Goal: Task Accomplishment & Management: Manage account settings

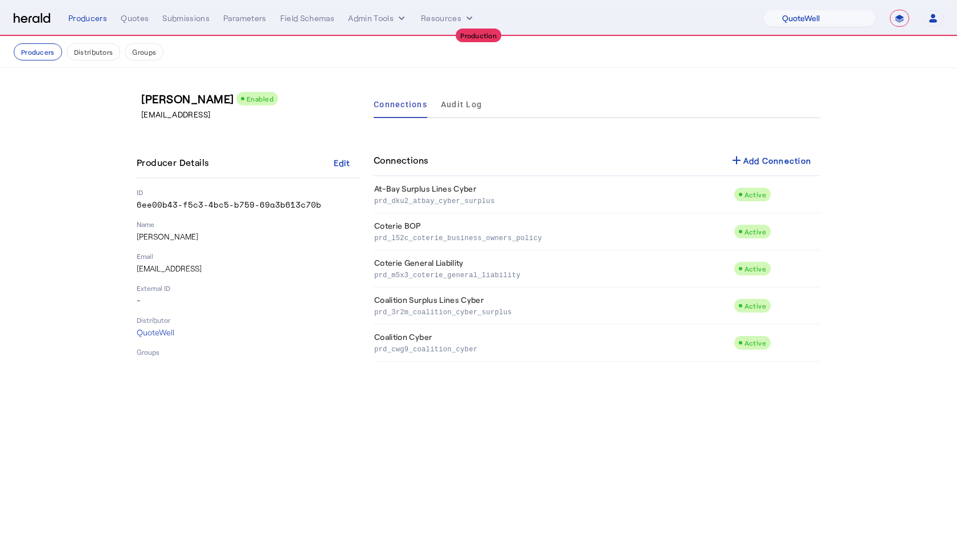
select select "pfm_d7yf_quotewell"
select select "**********"
click at [827, 20] on select "1Fort Affinity Risk [PERSON_NAME] [PERSON_NAME] CRC Campus Coverage Citadel Fif…" at bounding box center [820, 18] width 113 height 17
select select "pfm_v94t_fifthwall"
click at [764, 10] on select "1Fort Affinity Risk [PERSON_NAME] [PERSON_NAME] CRC Campus Coverage Citadel Fif…" at bounding box center [820, 18] width 113 height 17
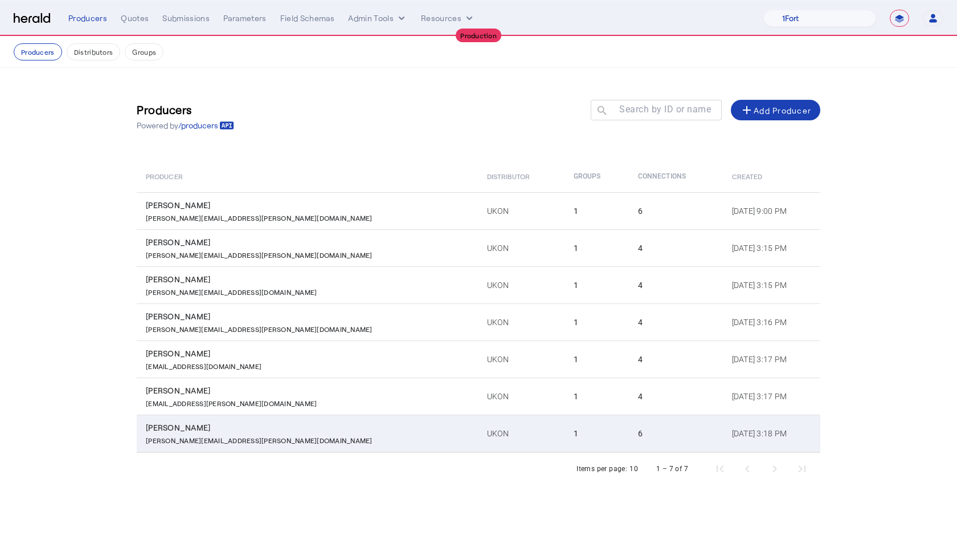
click at [248, 438] on div "[PERSON_NAME][EMAIL_ADDRESS][PERSON_NAME][DOMAIN_NAME]" at bounding box center [310, 438] width 328 height 11
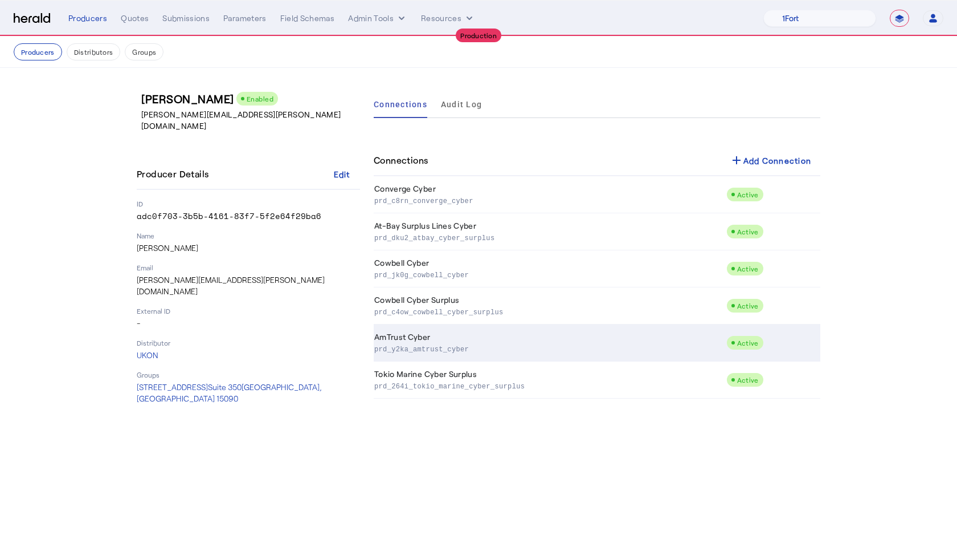
click at [445, 345] on p "prd_y2ka_amtrust_cyber" at bounding box center [548, 348] width 348 height 11
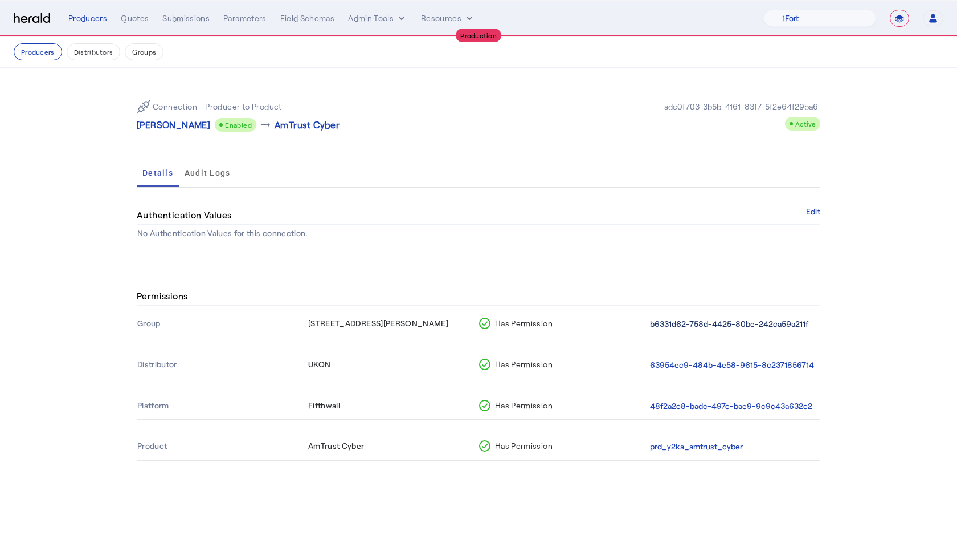
click at [671, 324] on button "b6331d62-758d-4425-80be-242ca59a211f" at bounding box center [729, 323] width 158 height 13
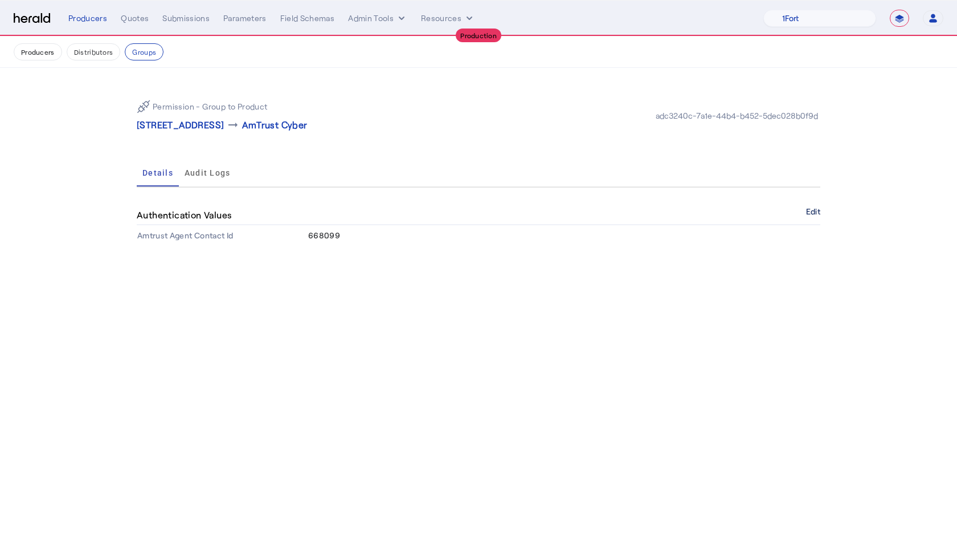
click at [812, 208] on button "Edit" at bounding box center [813, 211] width 14 height 7
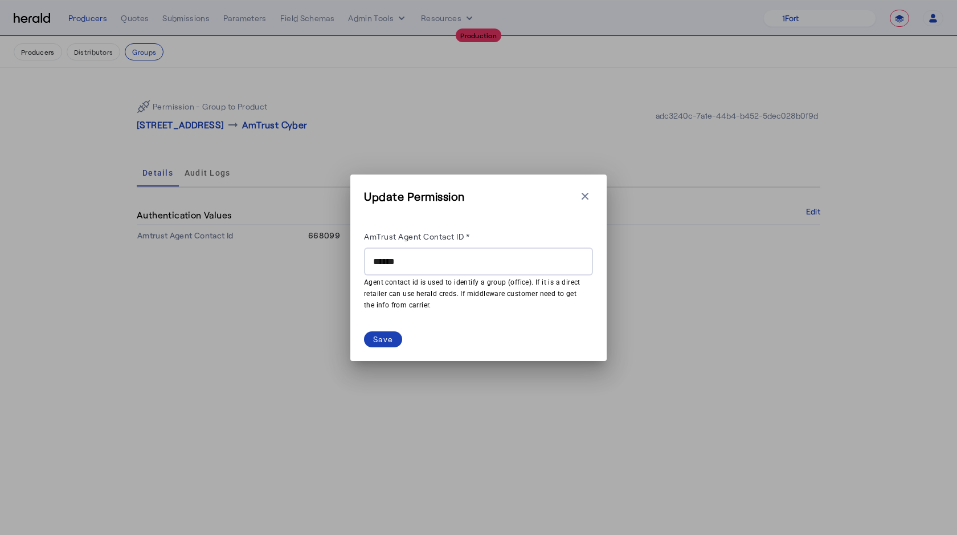
click at [415, 262] on input "******" at bounding box center [478, 262] width 211 height 14
type input "******"
click at [377, 335] on div "Save" at bounding box center [383, 339] width 20 height 12
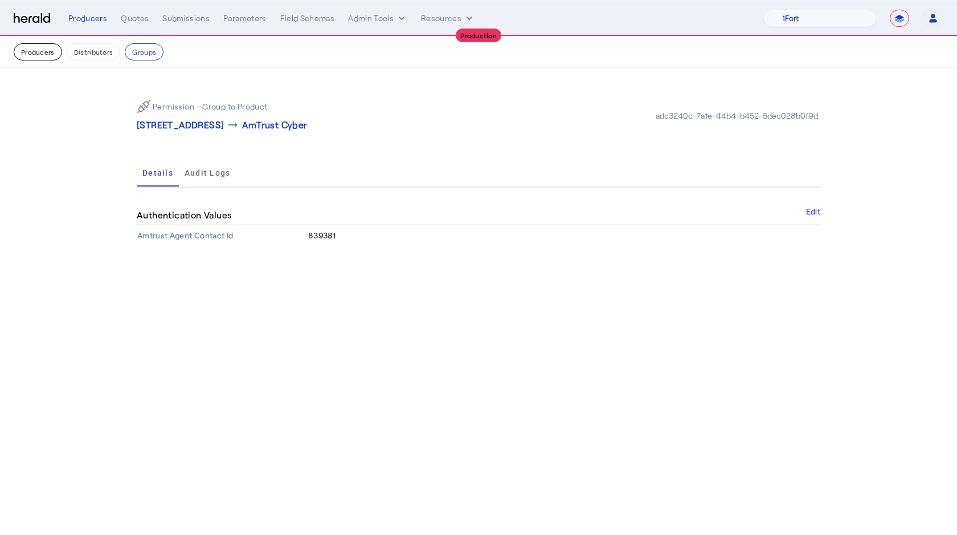
click at [46, 55] on button "Producers" at bounding box center [38, 51] width 48 height 17
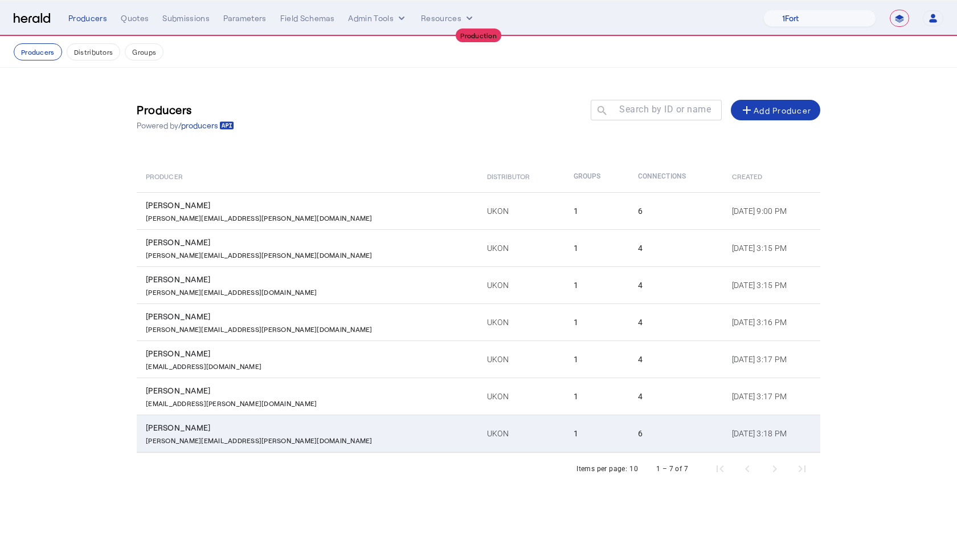
click at [236, 437] on div "[PERSON_NAME][EMAIL_ADDRESS][PERSON_NAME][DOMAIN_NAME]" at bounding box center [310, 438] width 328 height 11
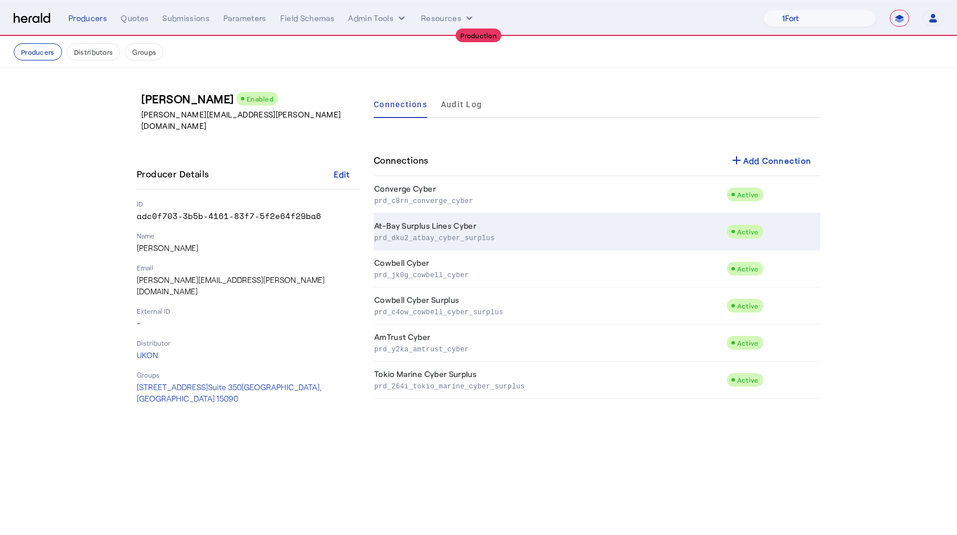
click at [548, 227] on td "At-Bay Surplus Lines Cyber prd_dku2_atbay_cyber_surplus" at bounding box center [550, 231] width 353 height 37
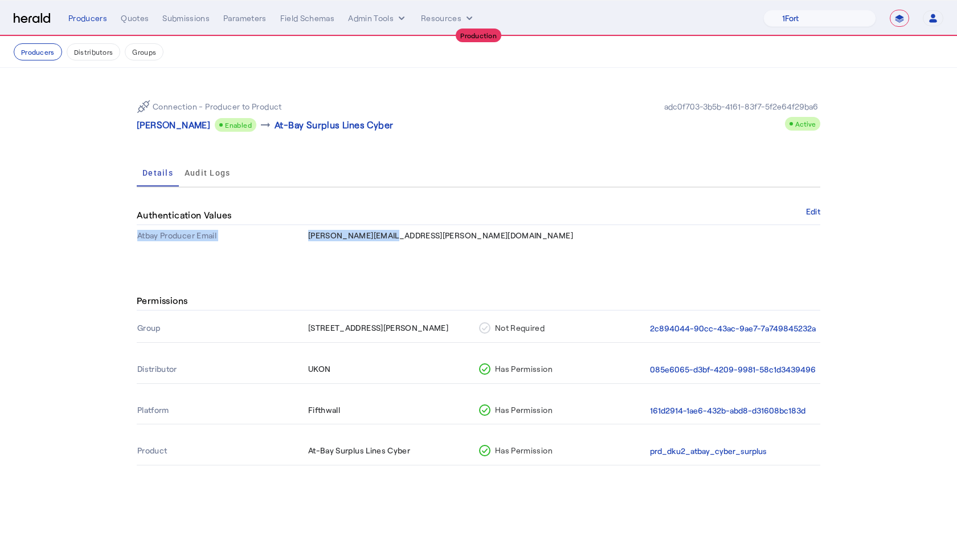
drag, startPoint x: 406, startPoint y: 236, endPoint x: 306, endPoint y: 238, distance: 100.3
click at [306, 238] on tr "Atbay Producer Email [PERSON_NAME][EMAIL_ADDRESS][PERSON_NAME][DOMAIN_NAME]" at bounding box center [479, 235] width 684 height 21
copy tr "Atbay Producer Email [PERSON_NAME][EMAIL_ADDRESS][PERSON_NAME][DOMAIN_NAME]"
click at [314, 238] on span "[PERSON_NAME][EMAIL_ADDRESS][PERSON_NAME][DOMAIN_NAME]" at bounding box center [440, 235] width 265 height 10
drag, startPoint x: 412, startPoint y: 239, endPoint x: 310, endPoint y: 235, distance: 102.1
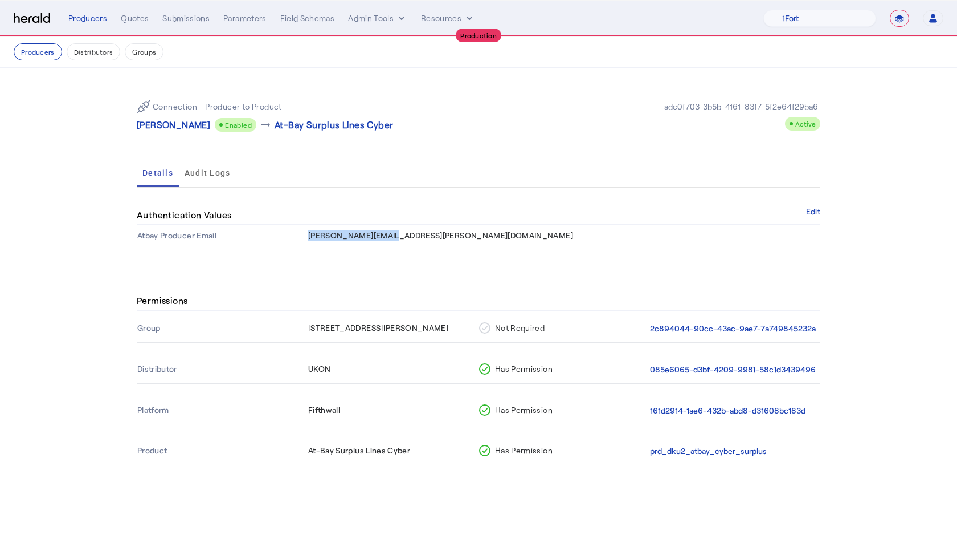
click at [310, 235] on td "[PERSON_NAME][EMAIL_ADDRESS][PERSON_NAME][DOMAIN_NAME]" at bounding box center [564, 235] width 513 height 21
copy span "[PERSON_NAME][EMAIL_ADDRESS][PERSON_NAME][DOMAIN_NAME]"
click at [368, 259] on div "Connection - Producer to Product [PERSON_NAME] Enabled arrow_right_alt At-Bay S…" at bounding box center [478, 168] width 729 height 201
click at [155, 127] on p "[PERSON_NAME]" at bounding box center [174, 125] width 74 height 14
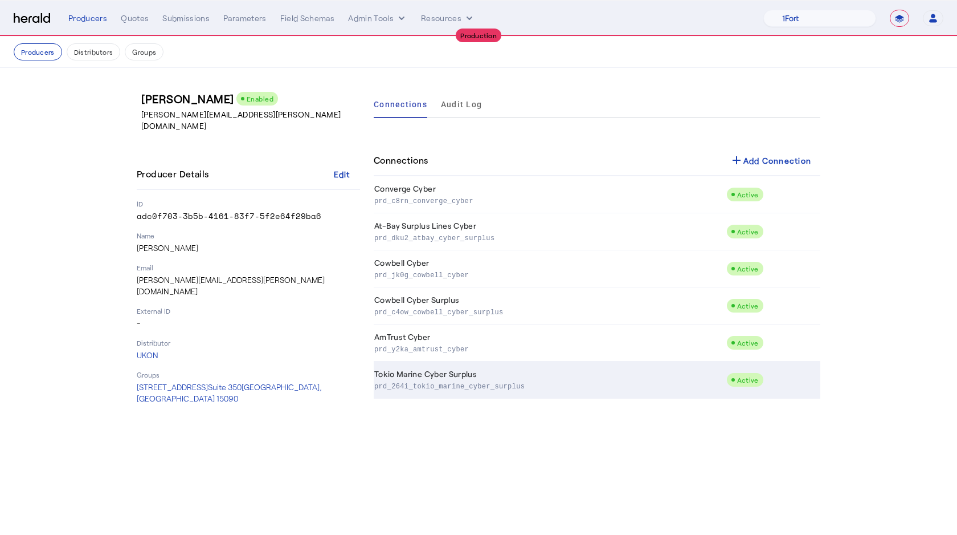
click at [442, 385] on p "prd_264i_tokio_marine_cyber_surplus" at bounding box center [548, 385] width 348 height 11
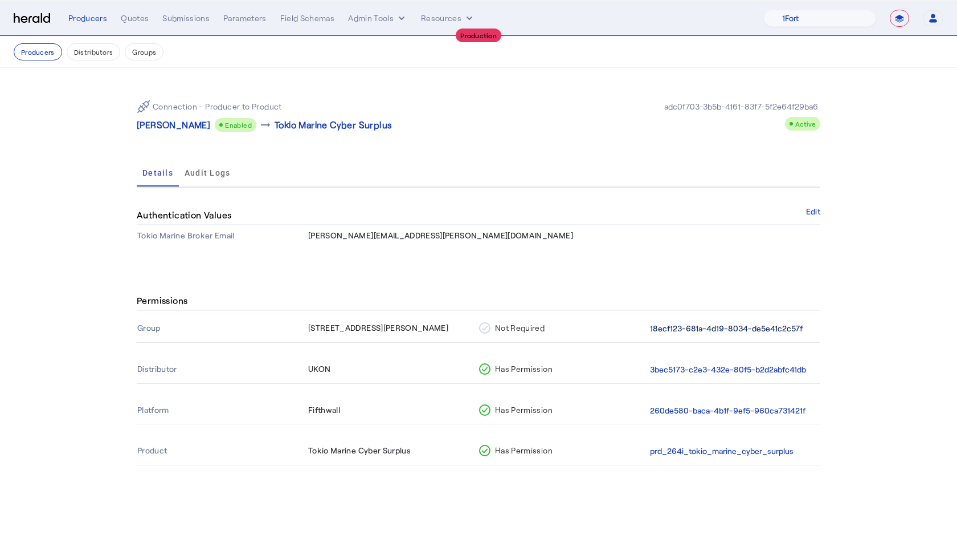
click at [679, 324] on button "18ecf123-681a-4d19-8034-de5e41c2c57f" at bounding box center [726, 328] width 153 height 13
click at [732, 365] on button "3bec5173-c2e3-432e-80f5-b2d2abfc41db" at bounding box center [728, 369] width 156 height 13
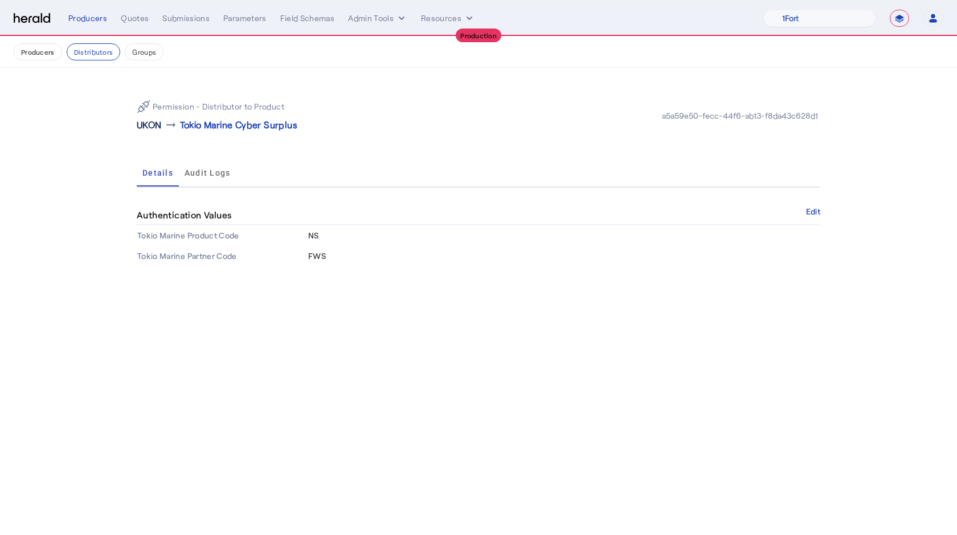
click at [161, 124] on p "UKON" at bounding box center [149, 125] width 25 height 14
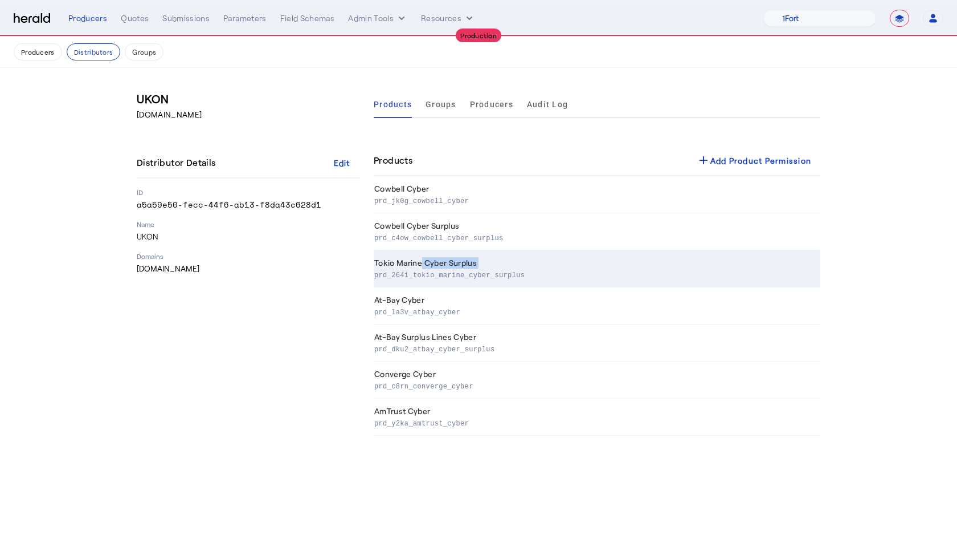
click at [418, 268] on td "Tokio Marine Cyber Surplus prd_264i_tokio_marine_cyber_surplus" at bounding box center [597, 268] width 447 height 37
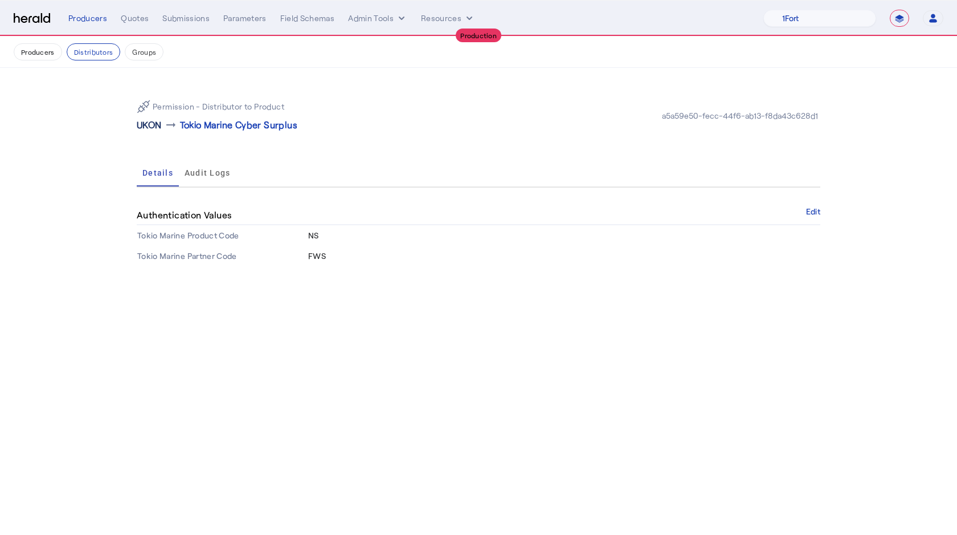
click at [155, 124] on p "UKON" at bounding box center [149, 125] width 25 height 14
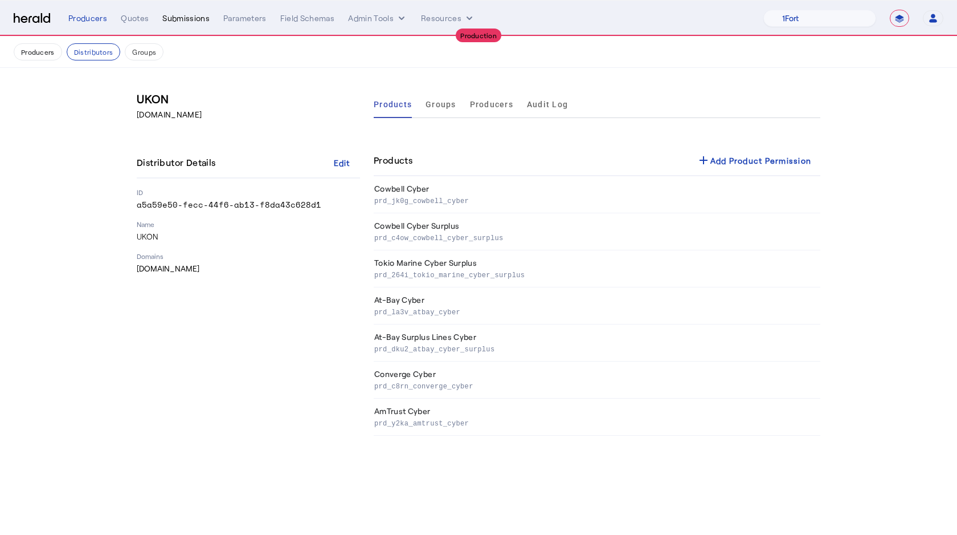
click at [181, 22] on div "Submissions" at bounding box center [185, 18] width 47 height 11
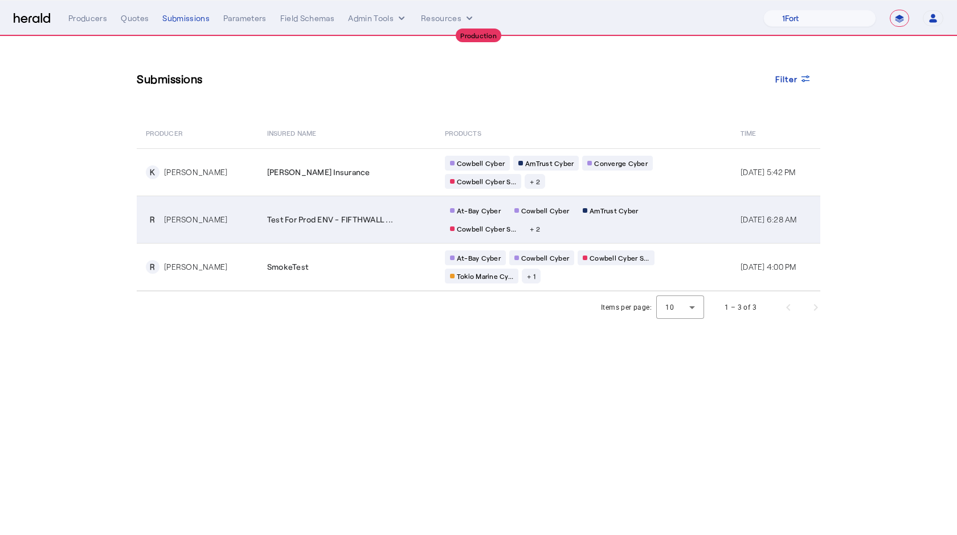
click at [386, 222] on div "Test For Prod ENV - FIFTHWALL ..." at bounding box center [349, 219] width 164 height 11
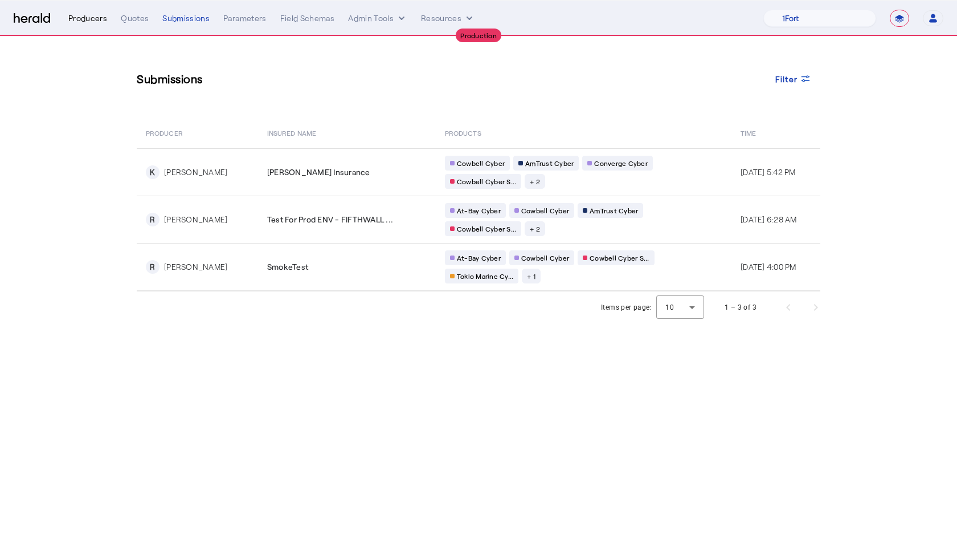
click at [88, 17] on div "Producers" at bounding box center [87, 18] width 39 height 11
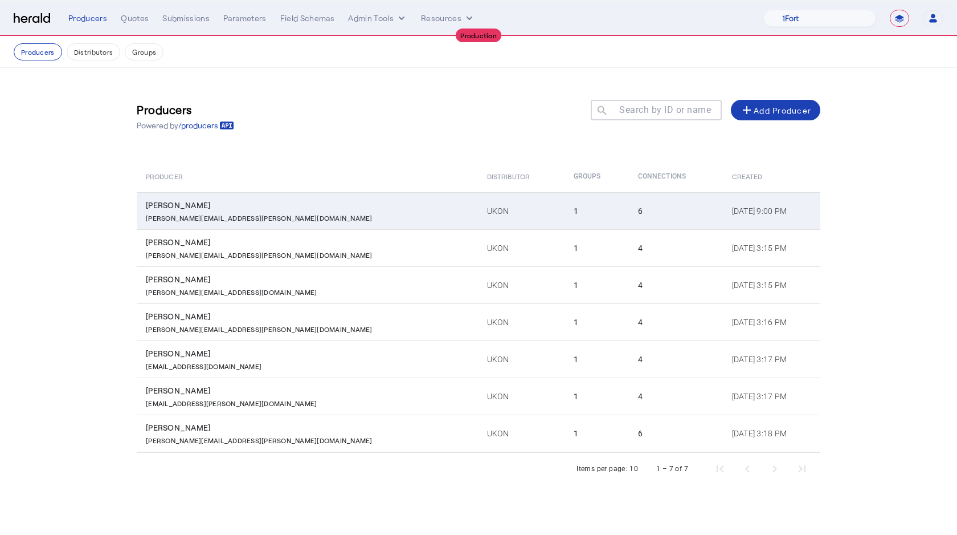
click at [230, 205] on div "[PERSON_NAME]" at bounding box center [310, 204] width 328 height 11
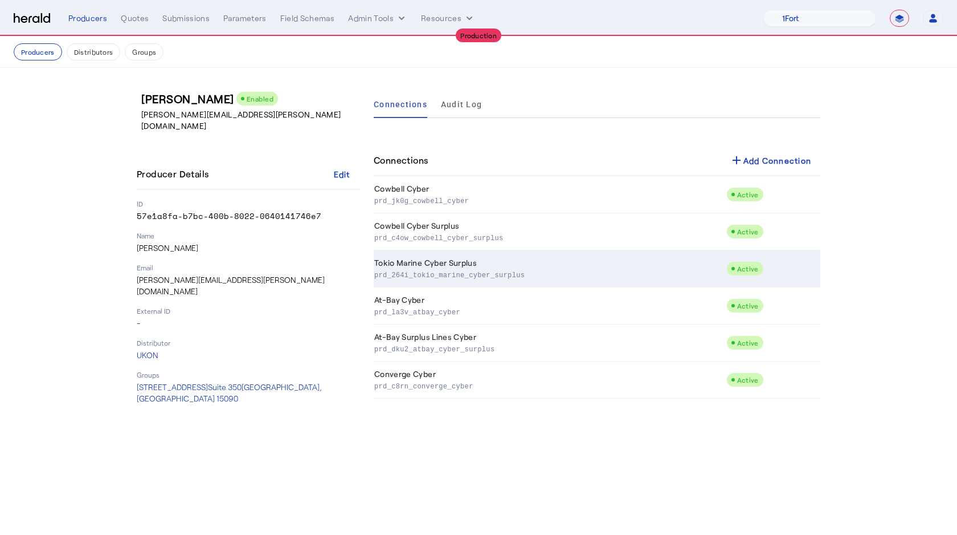
click at [430, 262] on td "Tokio Marine Cyber Surplus prd_264i_tokio_marine_cyber_surplus" at bounding box center [550, 268] width 353 height 37
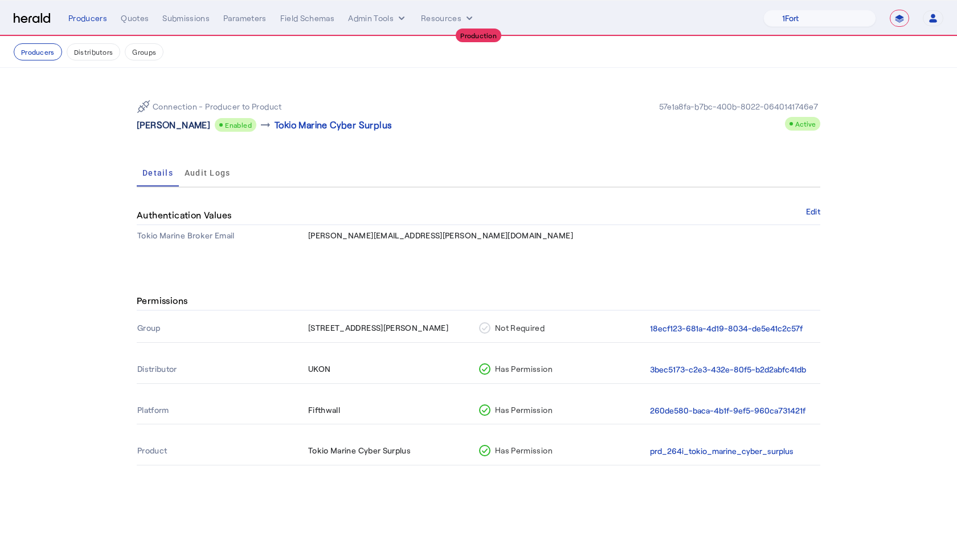
click at [154, 124] on p "[PERSON_NAME]" at bounding box center [174, 125] width 74 height 14
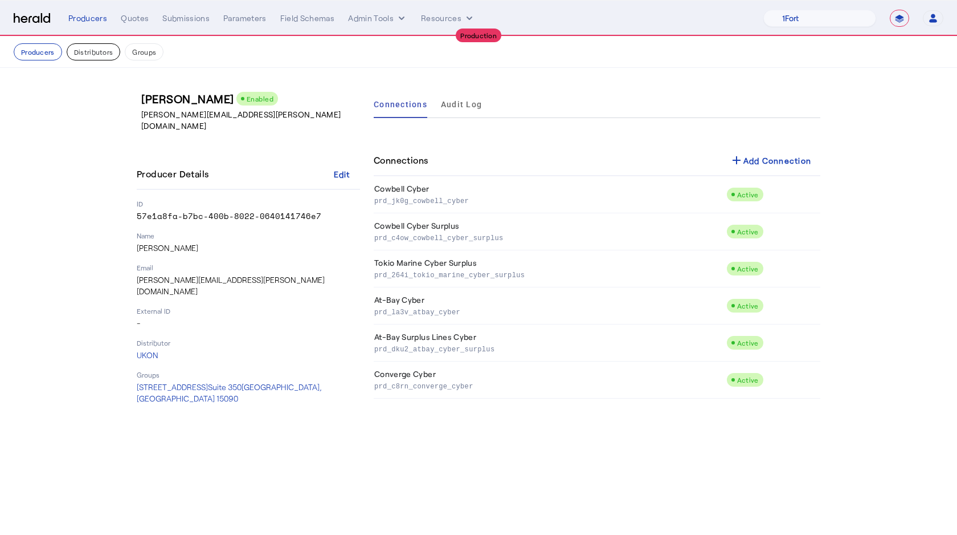
click at [82, 56] on button "Distributors" at bounding box center [94, 51] width 54 height 17
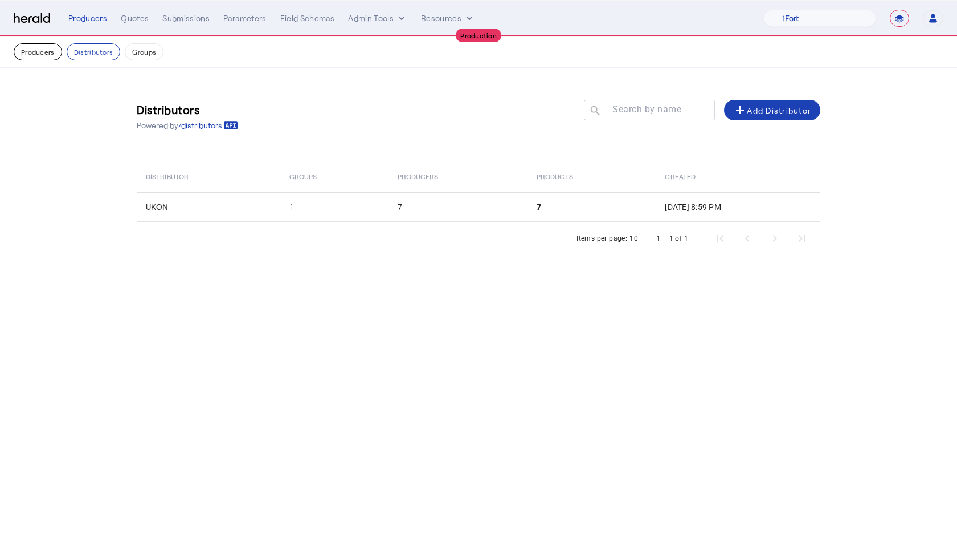
click at [28, 55] on button "Producers" at bounding box center [38, 51] width 48 height 17
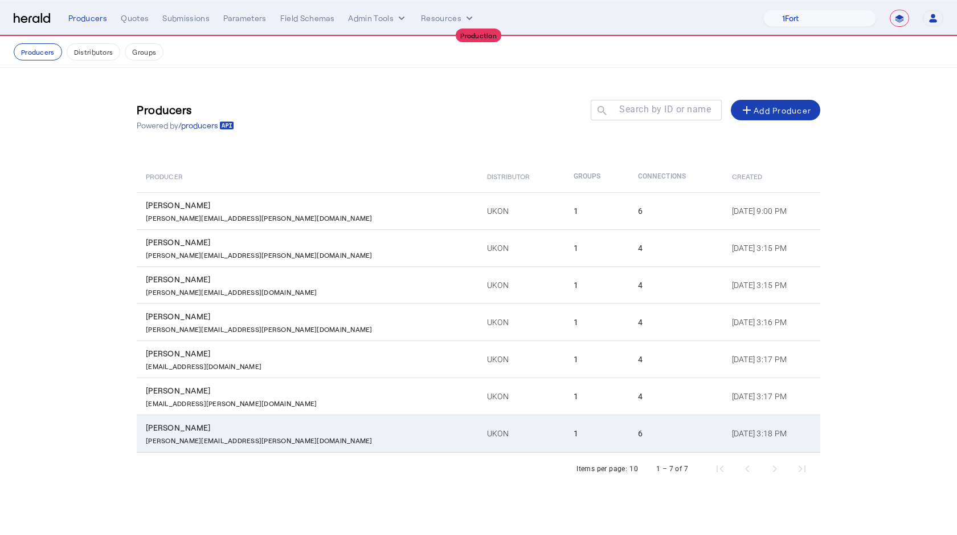
click at [211, 441] on p "[PERSON_NAME][EMAIL_ADDRESS][PERSON_NAME][DOMAIN_NAME]" at bounding box center [259, 438] width 227 height 11
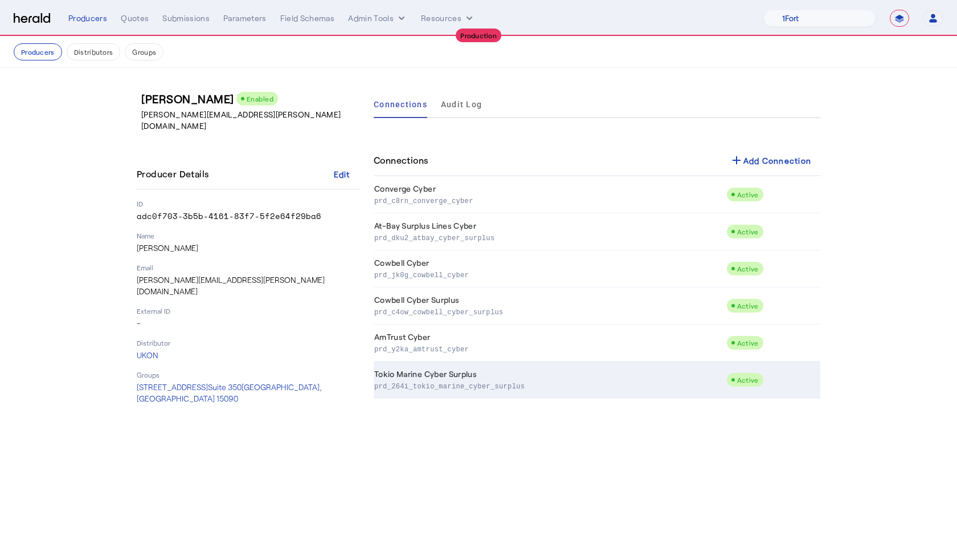
click at [435, 372] on td "Tokio Marine Cyber Surplus prd_264i_tokio_marine_cyber_surplus" at bounding box center [550, 379] width 353 height 37
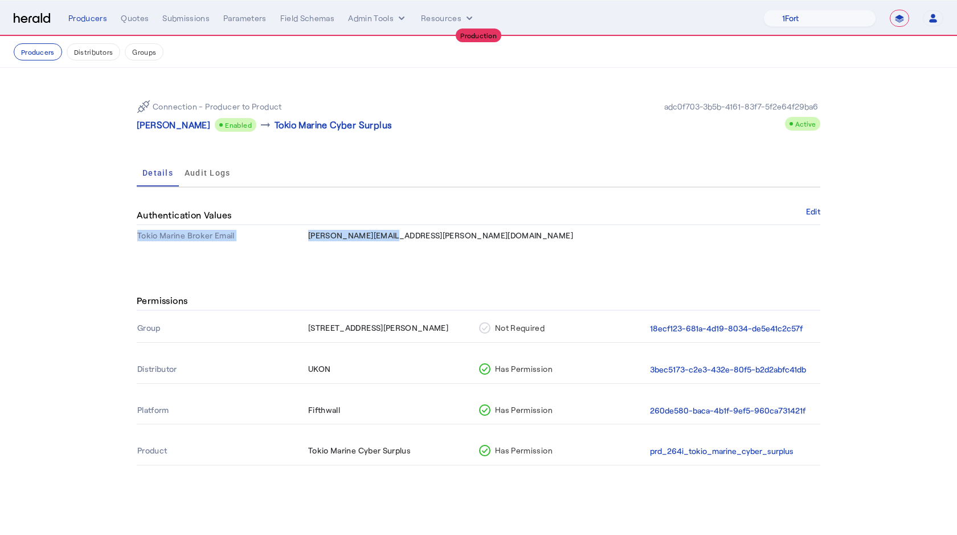
drag, startPoint x: 412, startPoint y: 235, endPoint x: 301, endPoint y: 234, distance: 111.1
click at [301, 234] on tr "Tokio Marine Broker Email [PERSON_NAME][EMAIL_ADDRESS][PERSON_NAME][DOMAIN_NAME]" at bounding box center [479, 235] width 684 height 21
click at [301, 234] on th "Tokio Marine Broker Email" at bounding box center [222, 235] width 171 height 21
drag, startPoint x: 390, startPoint y: 234, endPoint x: 380, endPoint y: 234, distance: 10.8
click at [380, 234] on span "[PERSON_NAME][EMAIL_ADDRESS][PERSON_NAME][DOMAIN_NAME]" at bounding box center [440, 235] width 265 height 10
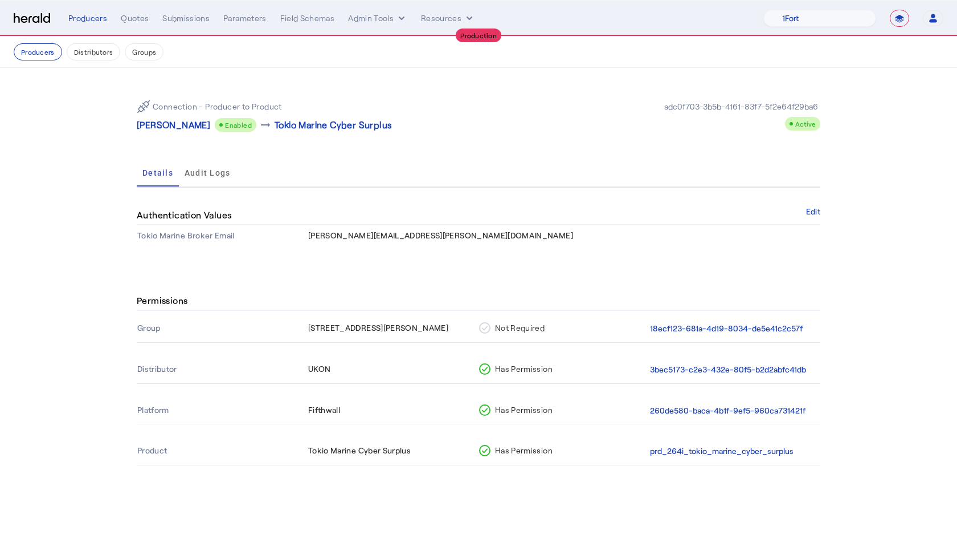
click at [392, 234] on span "[PERSON_NAME][EMAIL_ADDRESS][PERSON_NAME][DOMAIN_NAME]" at bounding box center [440, 235] width 265 height 10
drag, startPoint x: 406, startPoint y: 234, endPoint x: 309, endPoint y: 233, distance: 96.9
click at [309, 233] on td "[PERSON_NAME][EMAIL_ADDRESS][PERSON_NAME][DOMAIN_NAME]" at bounding box center [564, 235] width 513 height 21
copy span "[PERSON_NAME][EMAIL_ADDRESS][PERSON_NAME][DOMAIN_NAME]"
click at [42, 53] on button "Producers" at bounding box center [38, 51] width 48 height 17
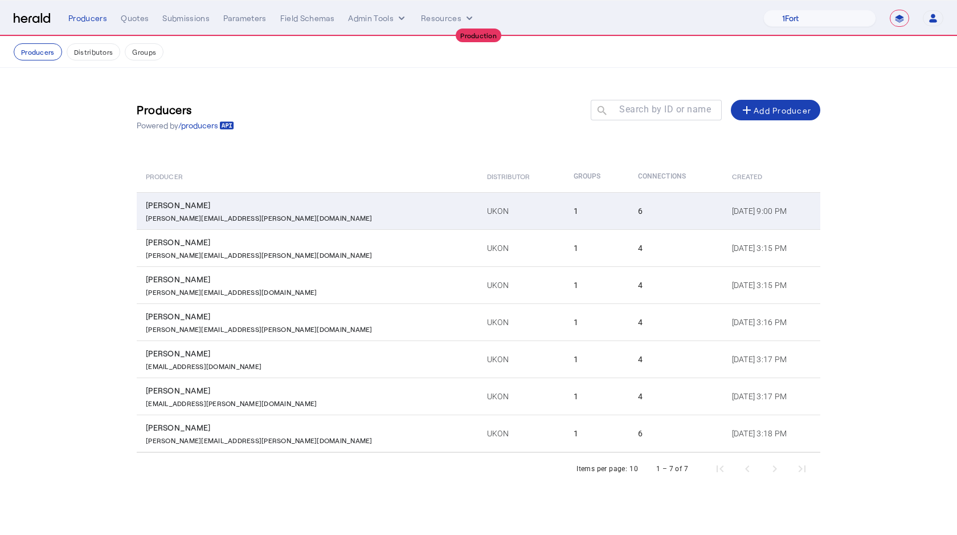
click at [215, 210] on div "[PERSON_NAME]" at bounding box center [310, 204] width 328 height 11
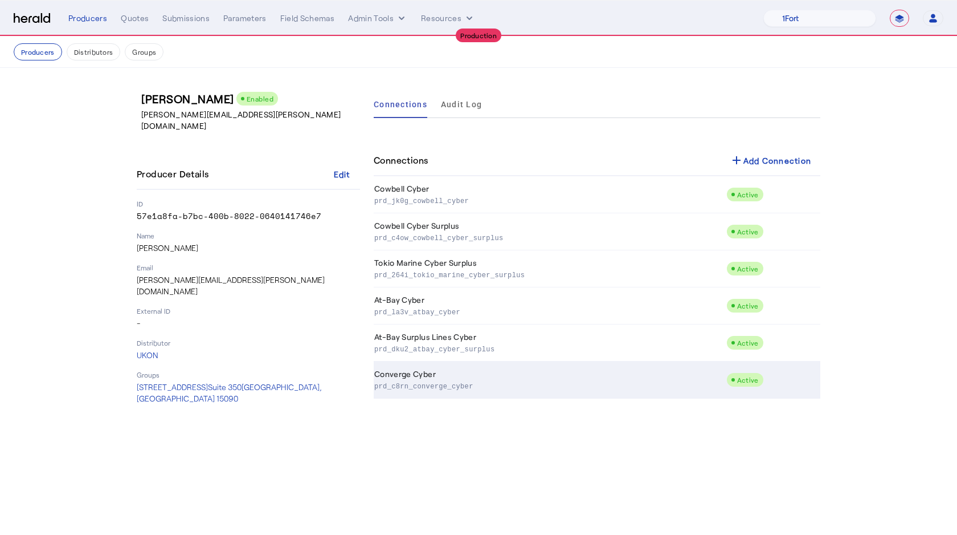
click at [431, 382] on p "prd_c8rn_converge_cyber" at bounding box center [548, 385] width 348 height 11
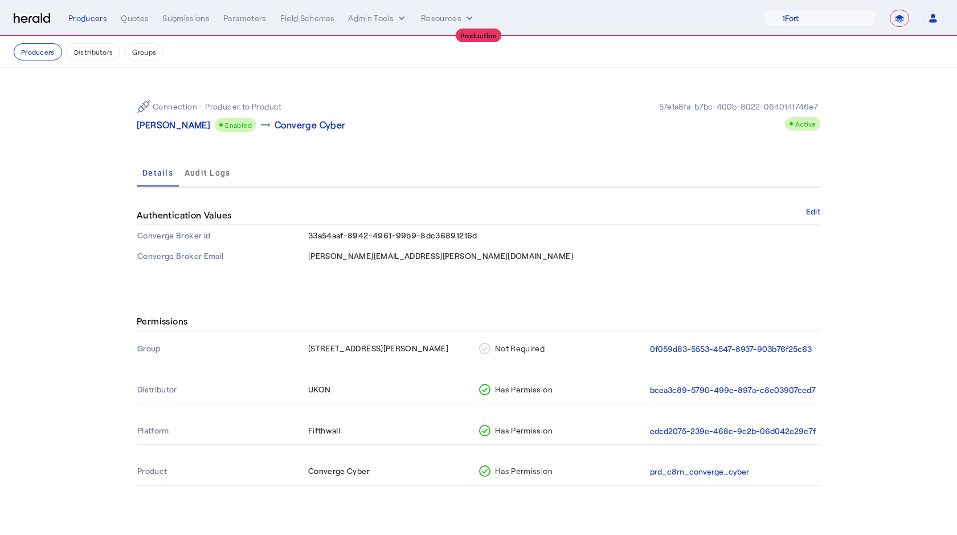
click at [429, 240] on td "33a54aaf-8942-4961-99b9-8dc36891216d" at bounding box center [564, 235] width 513 height 21
click at [422, 237] on span "33a54aaf-8942-4961-99b9-8dc36891216d" at bounding box center [392, 235] width 169 height 10
copy span "33a54aaf-8942-4961-99b9-8dc36891216d"
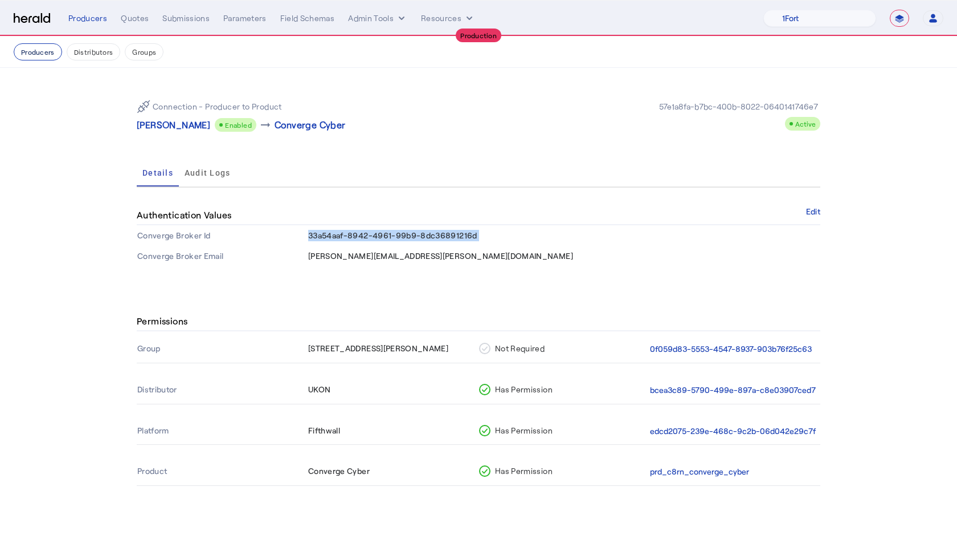
click at [36, 54] on button "Producers" at bounding box center [38, 51] width 48 height 17
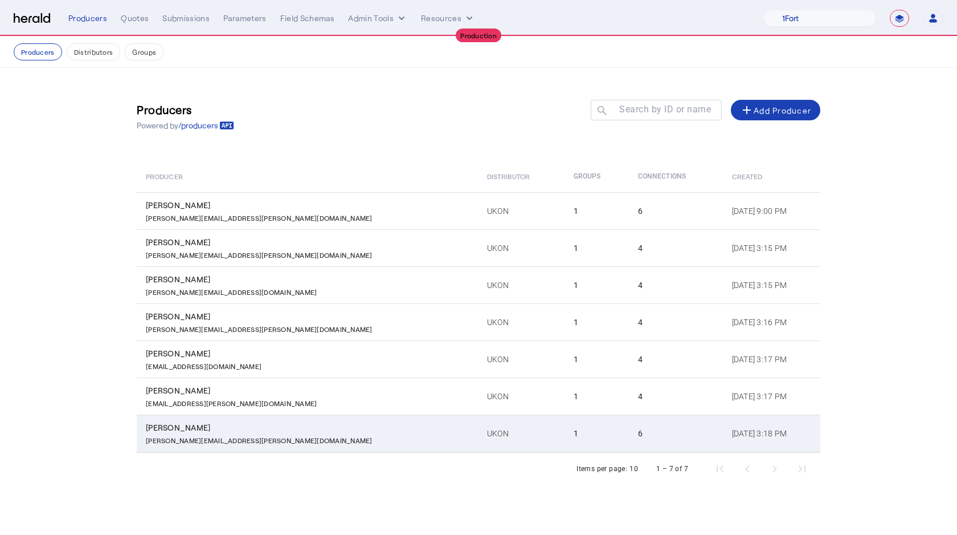
click at [275, 433] on div "[PERSON_NAME][EMAIL_ADDRESS][PERSON_NAME][DOMAIN_NAME]" at bounding box center [310, 438] width 328 height 11
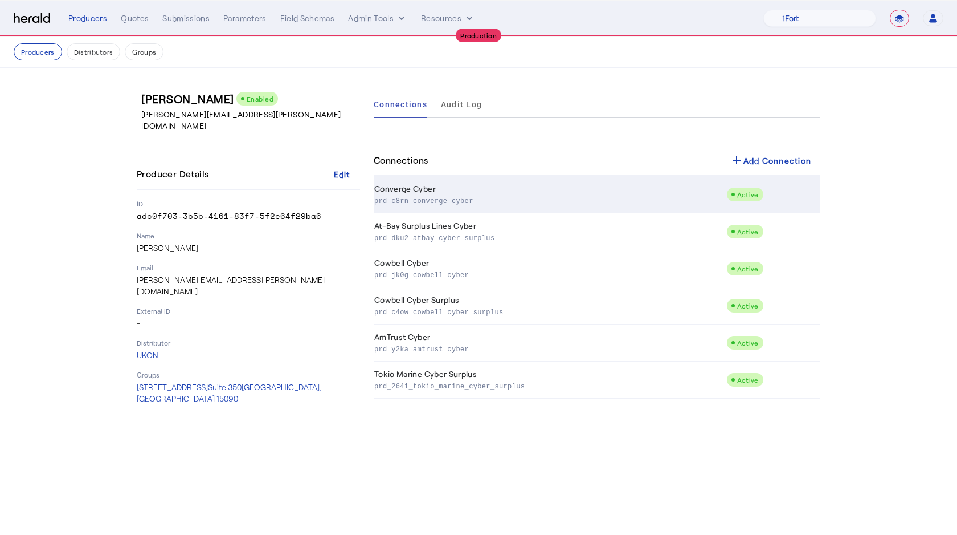
click at [415, 205] on p "prd_c8rn_converge_cyber" at bounding box center [548, 199] width 348 height 11
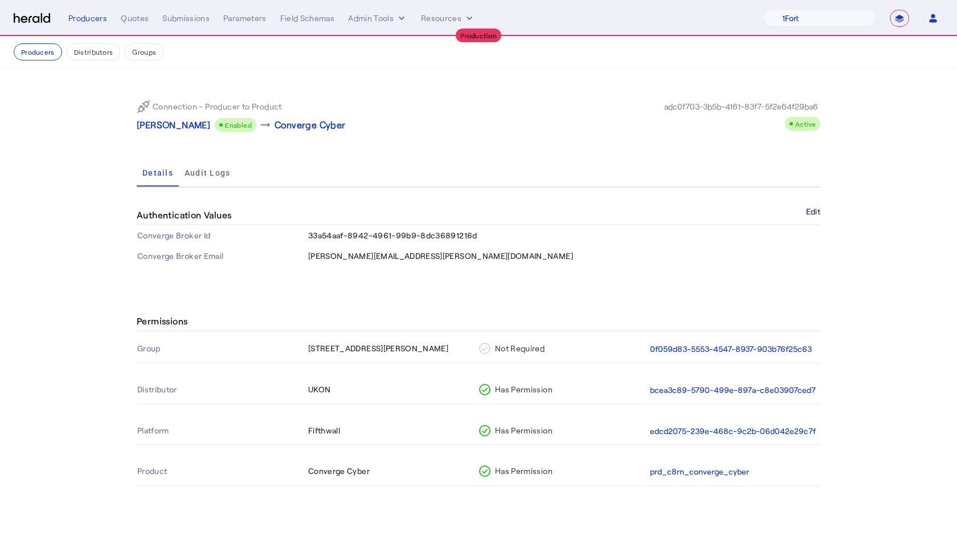
click at [817, 211] on button "Edit" at bounding box center [813, 211] width 14 height 7
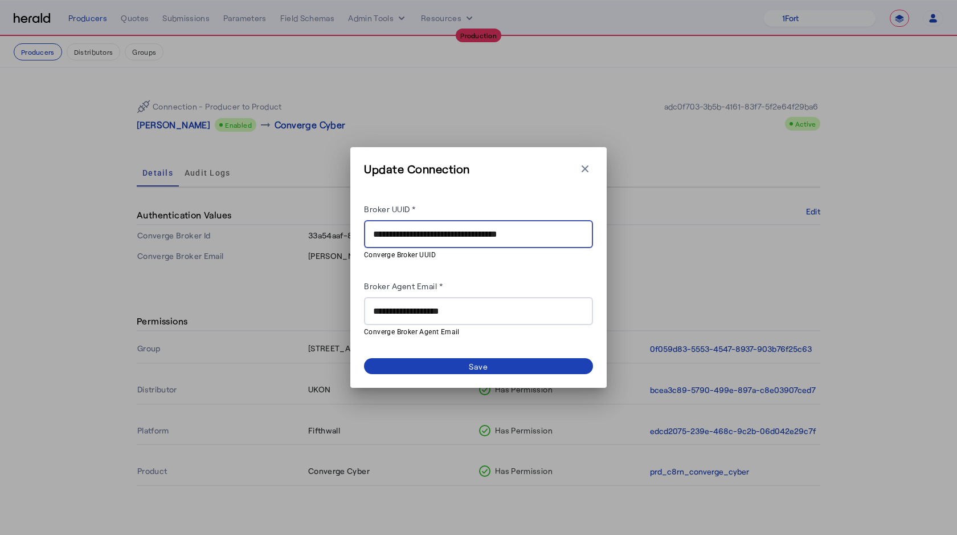
click at [484, 230] on input "**********" at bounding box center [478, 234] width 211 height 14
click at [492, 285] on div "Broker Agent Email *" at bounding box center [478, 288] width 229 height 18
click at [378, 313] on input "**********" at bounding box center [478, 311] width 211 height 14
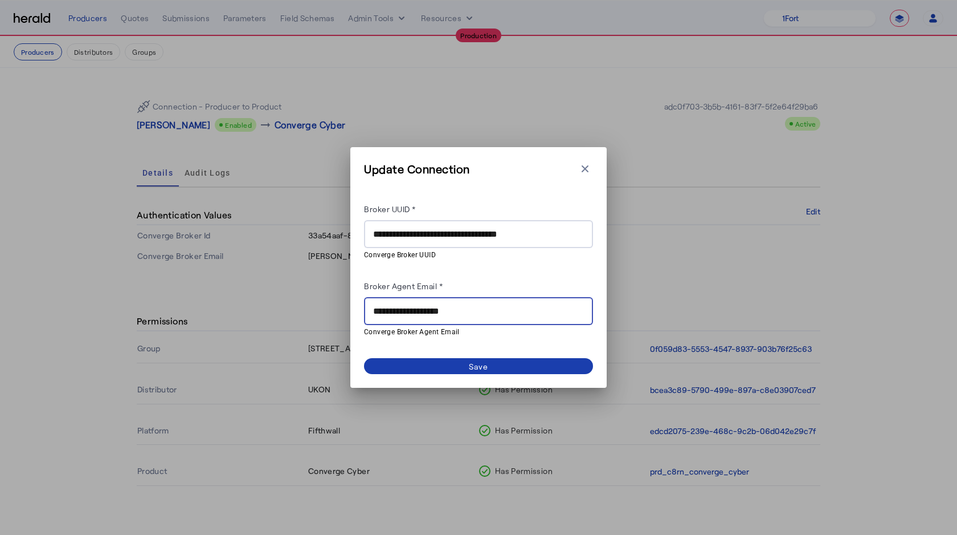
type input "**********"
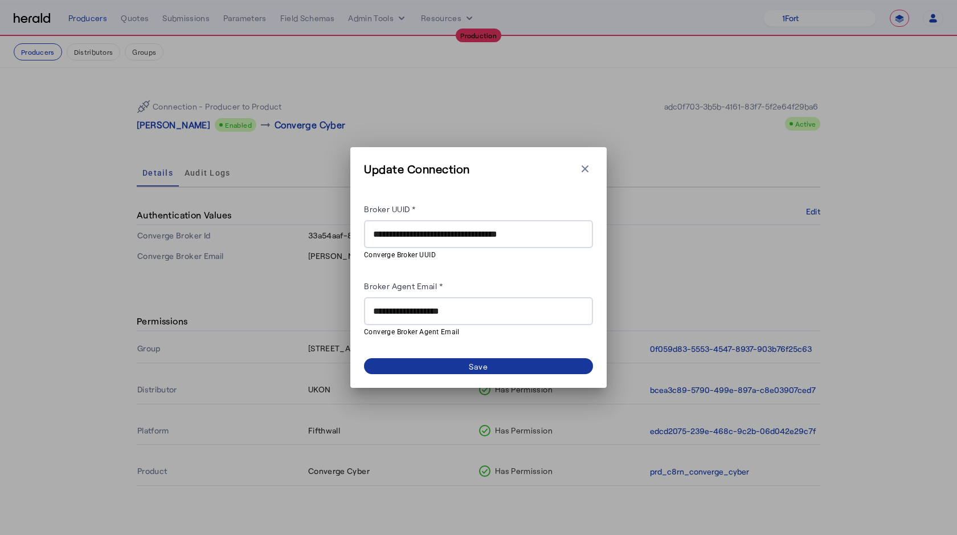
click at [425, 365] on span at bounding box center [478, 366] width 229 height 16
